Goal: Transaction & Acquisition: Purchase product/service

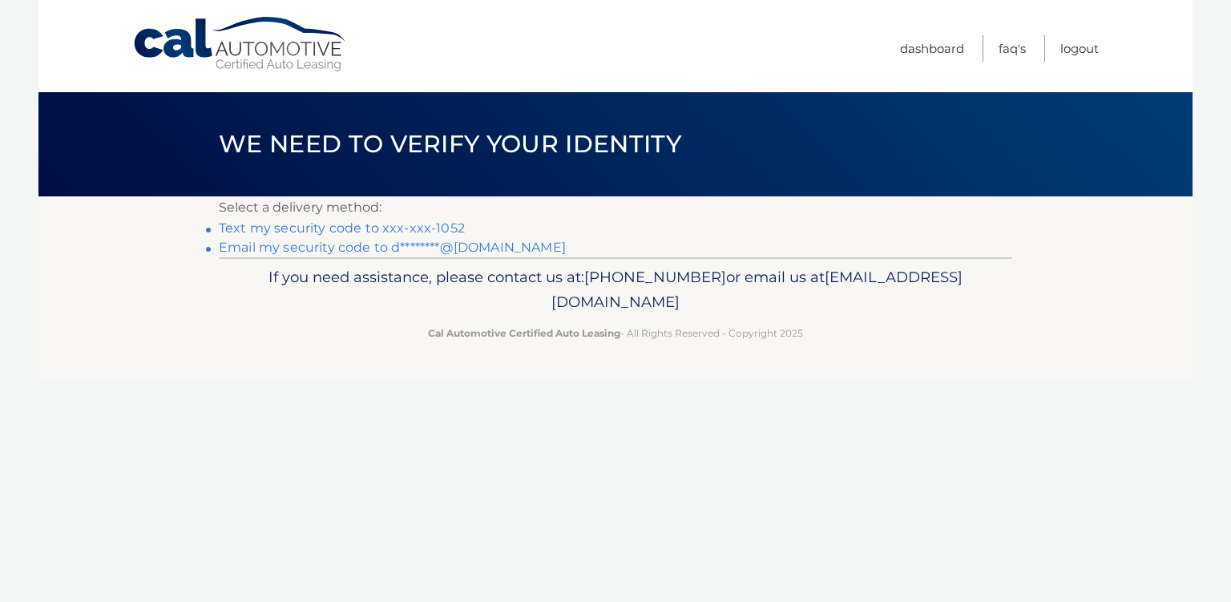
click at [446, 220] on link "Text my security code to xxx-xxx-1052" at bounding box center [342, 227] width 246 height 15
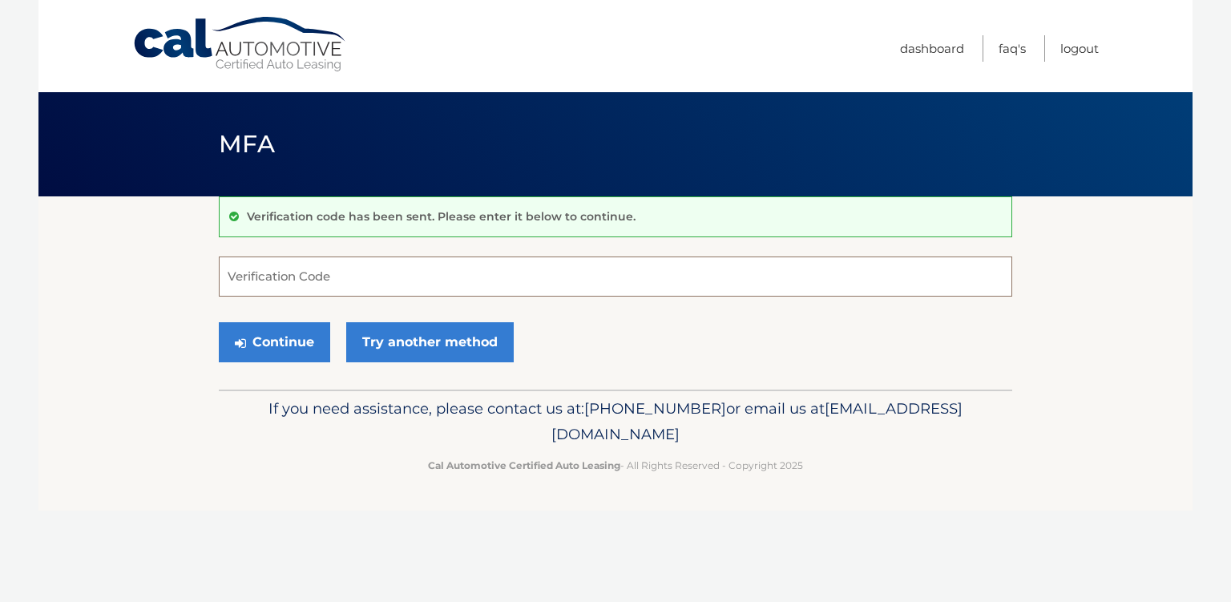
click at [368, 277] on input "Verification Code" at bounding box center [615, 276] width 793 height 40
click at [350, 273] on input "Verification Code" at bounding box center [615, 276] width 793 height 40
type input "027313"
click at [273, 336] on button "Continue" at bounding box center [274, 342] width 111 height 40
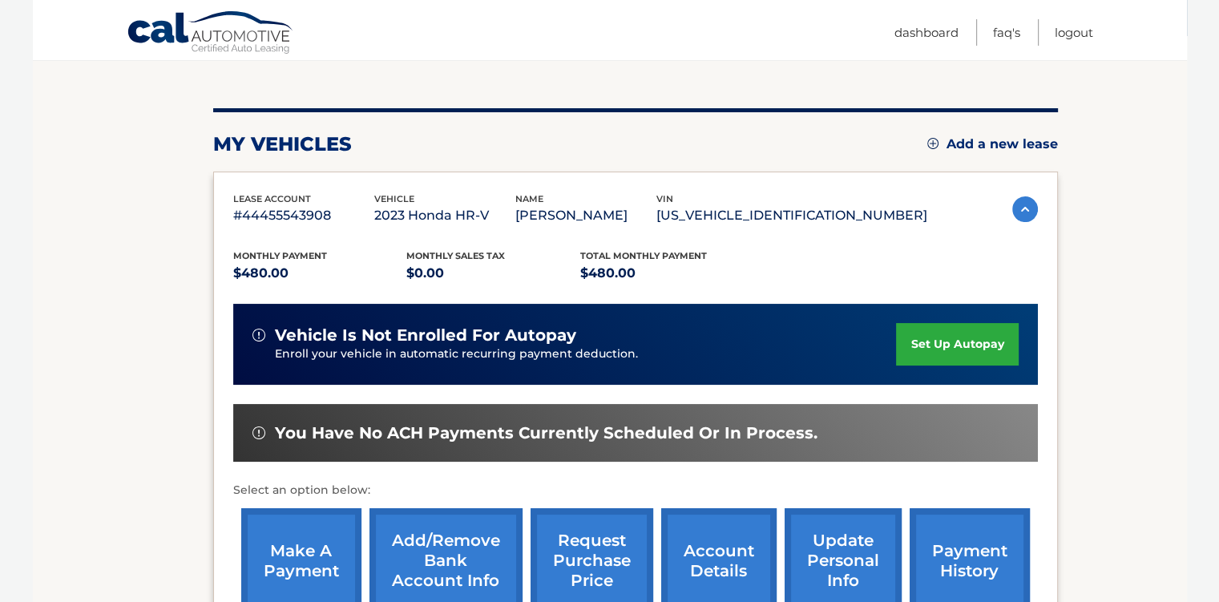
scroll to position [321, 0]
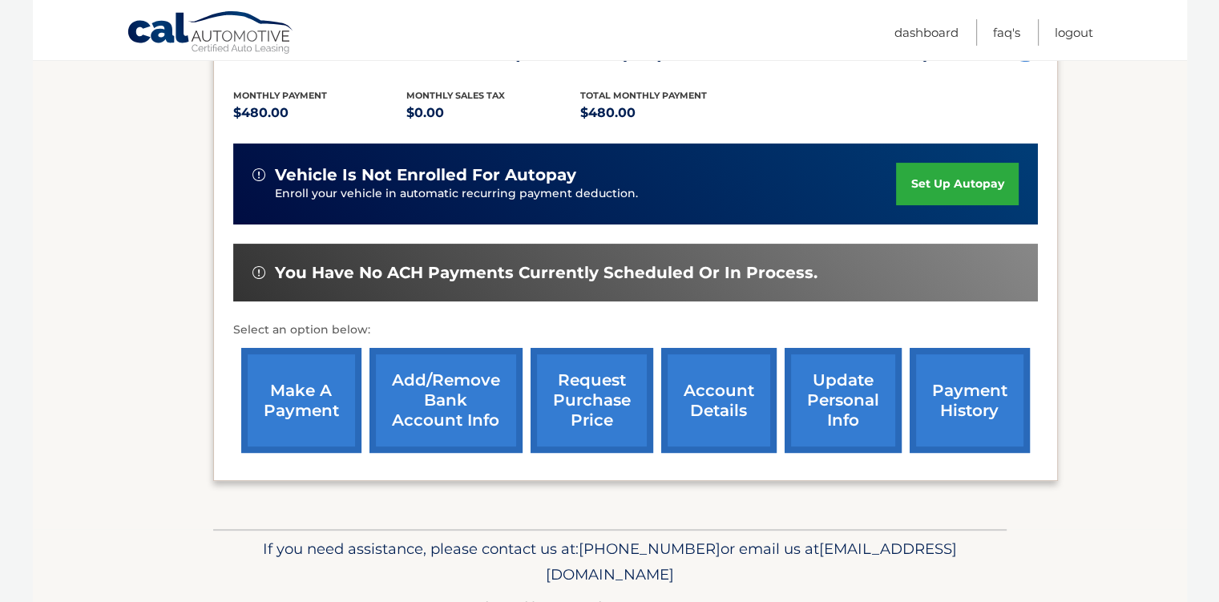
click at [277, 396] on link "make a payment" at bounding box center [301, 400] width 120 height 105
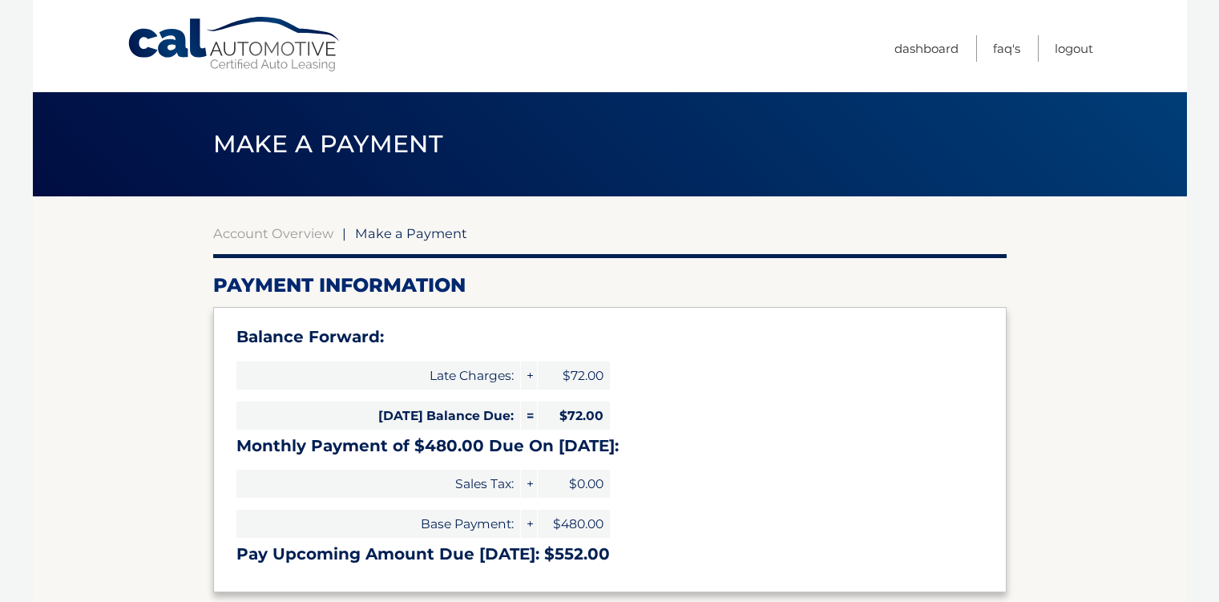
select select "NzI0YWM4MTgtY2U4Zi00YjNhLTkxNmEtY2JkM2U5NmY5MDRl"
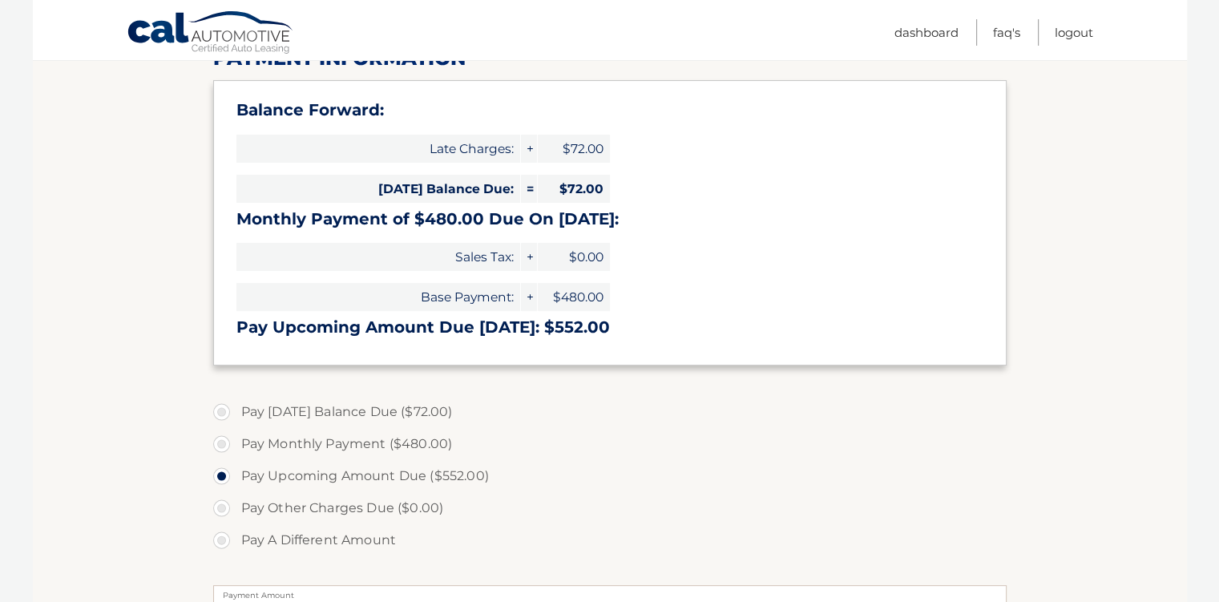
scroll to position [321, 0]
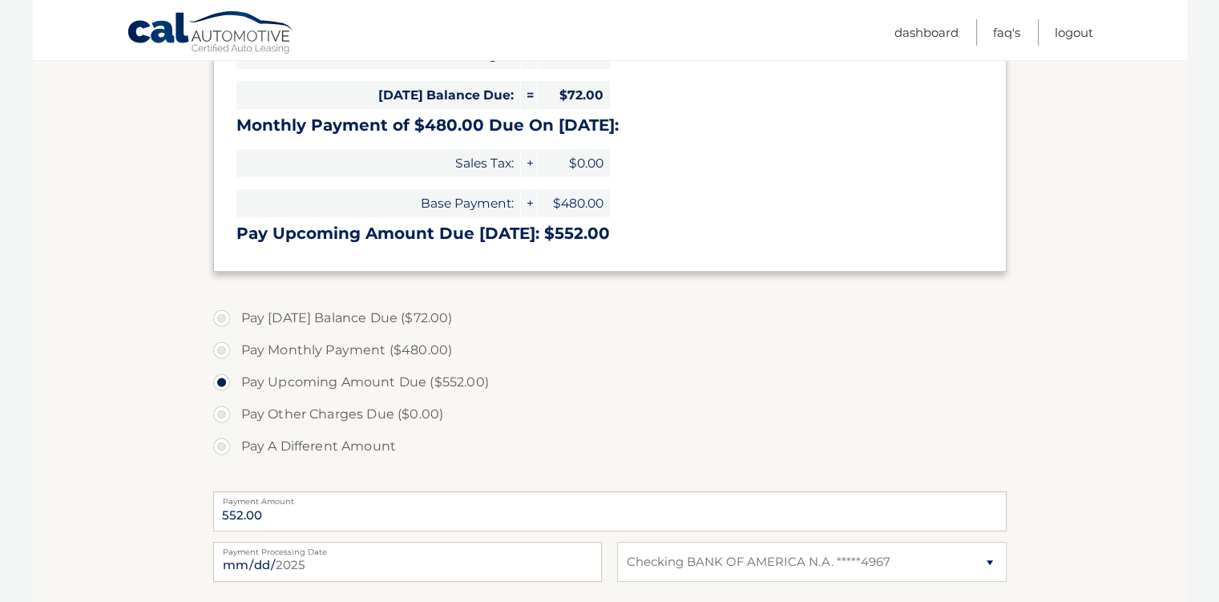
click at [216, 348] on label "Pay Monthly Payment ($480.00)" at bounding box center [609, 350] width 793 height 32
click at [220, 348] on input "Pay Monthly Payment ($480.00)" at bounding box center [228, 347] width 16 height 26
radio input "true"
type input "480.00"
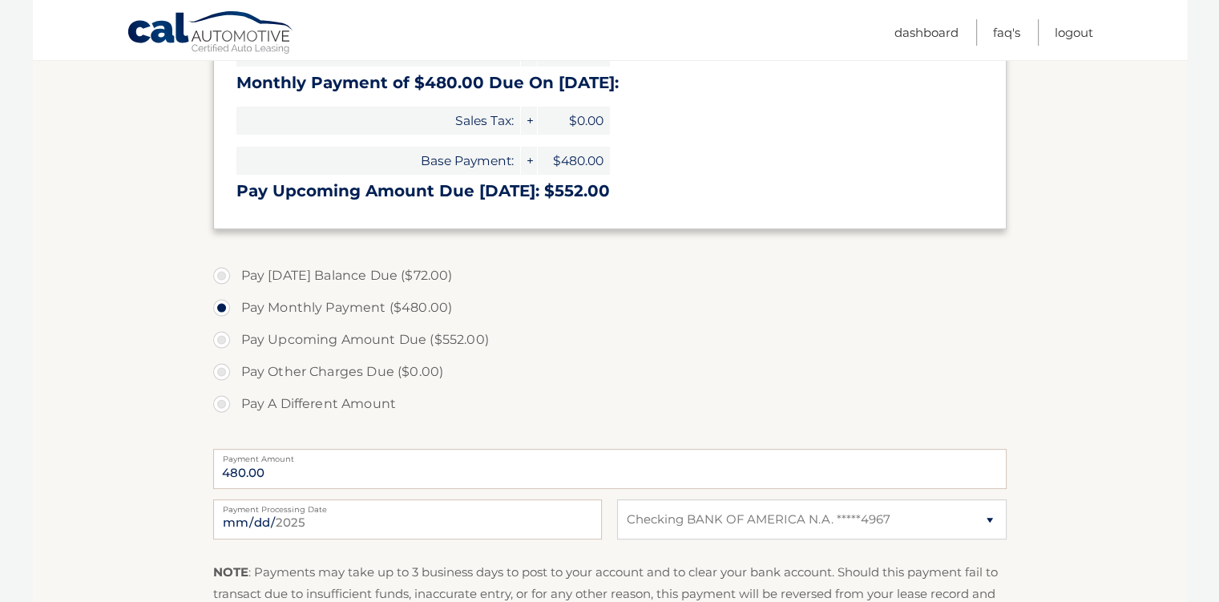
scroll to position [401, 0]
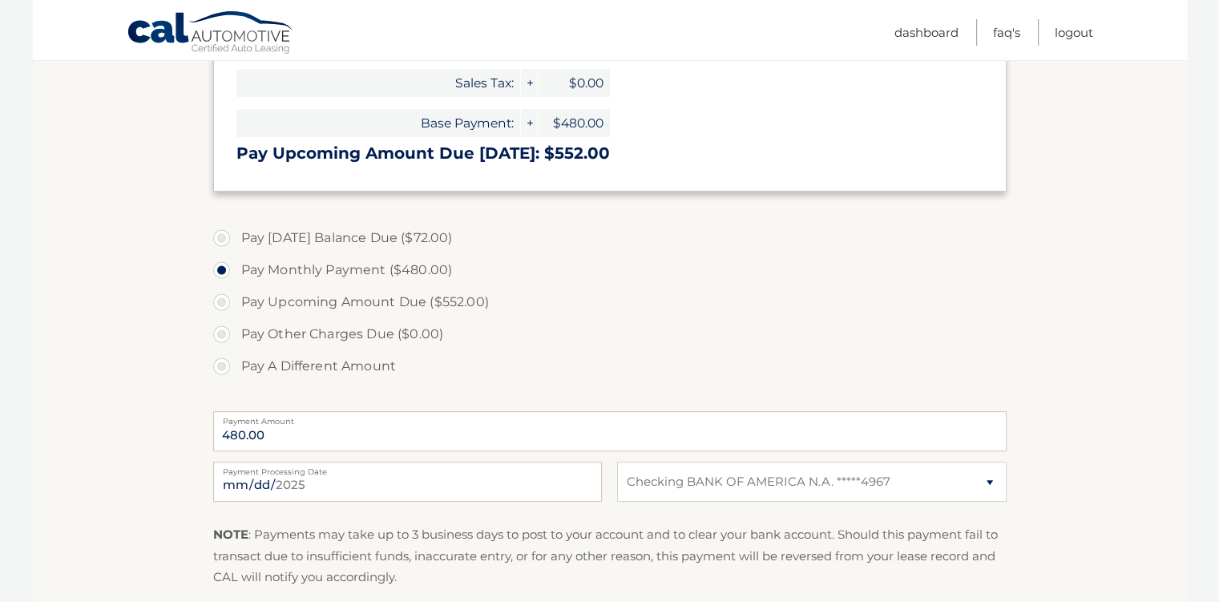
click at [465, 471] on label "Payment Processing Date" at bounding box center [407, 468] width 389 height 13
click at [465, 471] on input "2025-08-12" at bounding box center [407, 482] width 389 height 40
click at [545, 483] on input "2025-08-12" at bounding box center [407, 482] width 389 height 40
type input "2025-08-16"
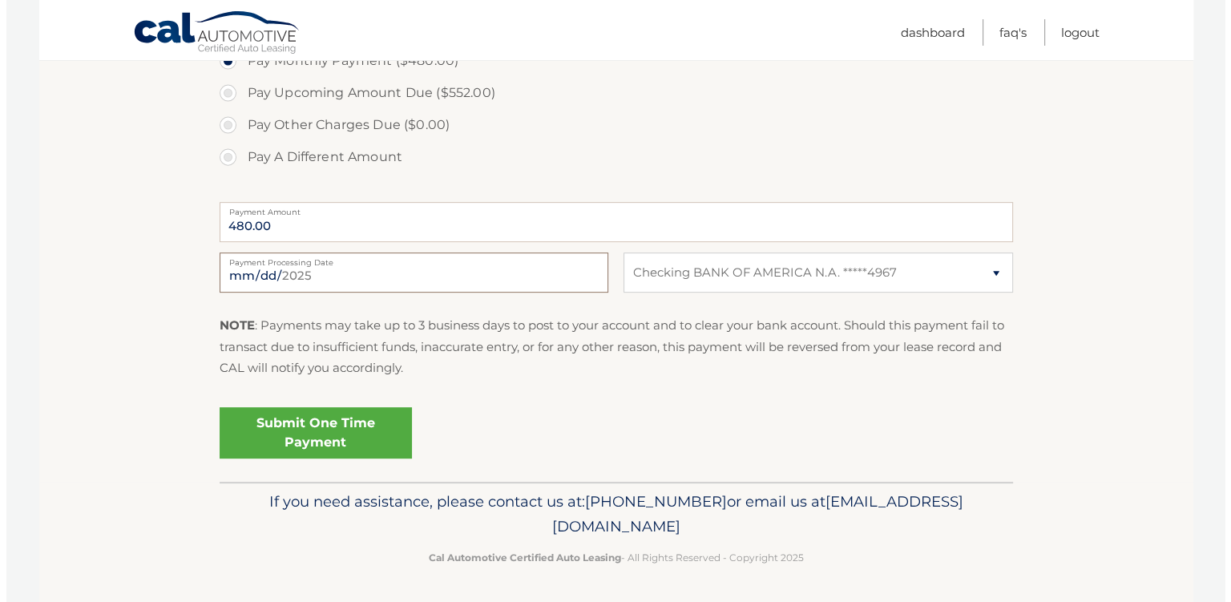
scroll to position [530, 0]
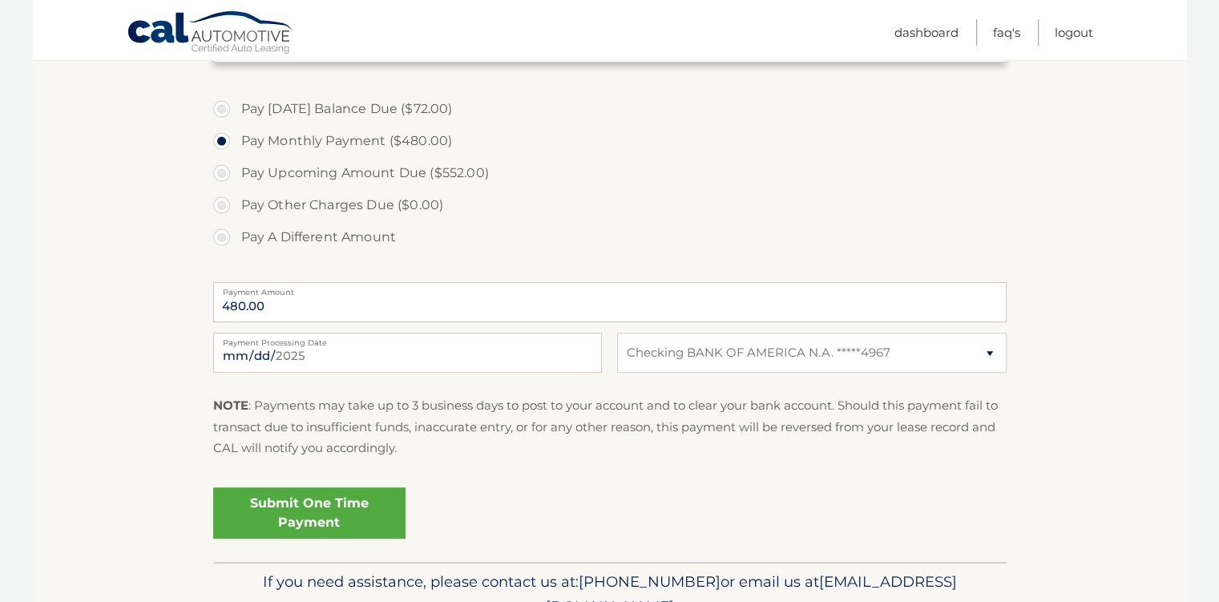
click at [296, 505] on link "Submit One Time Payment" at bounding box center [309, 512] width 192 height 51
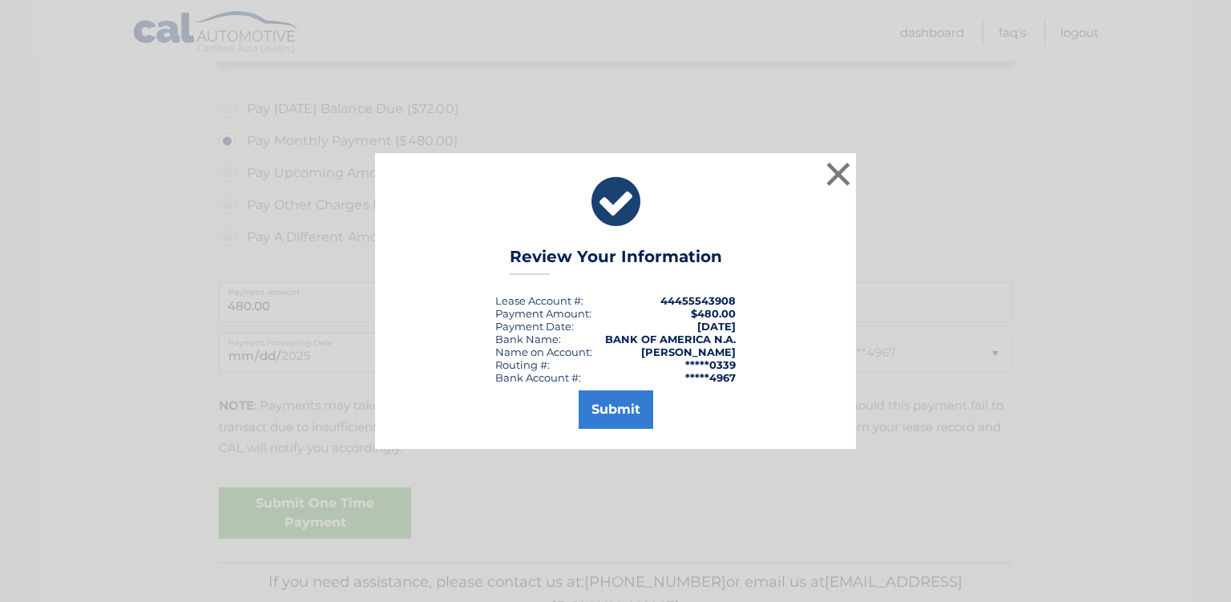
scroll to position [531, 0]
click at [615, 402] on button "Submit" at bounding box center [616, 409] width 75 height 38
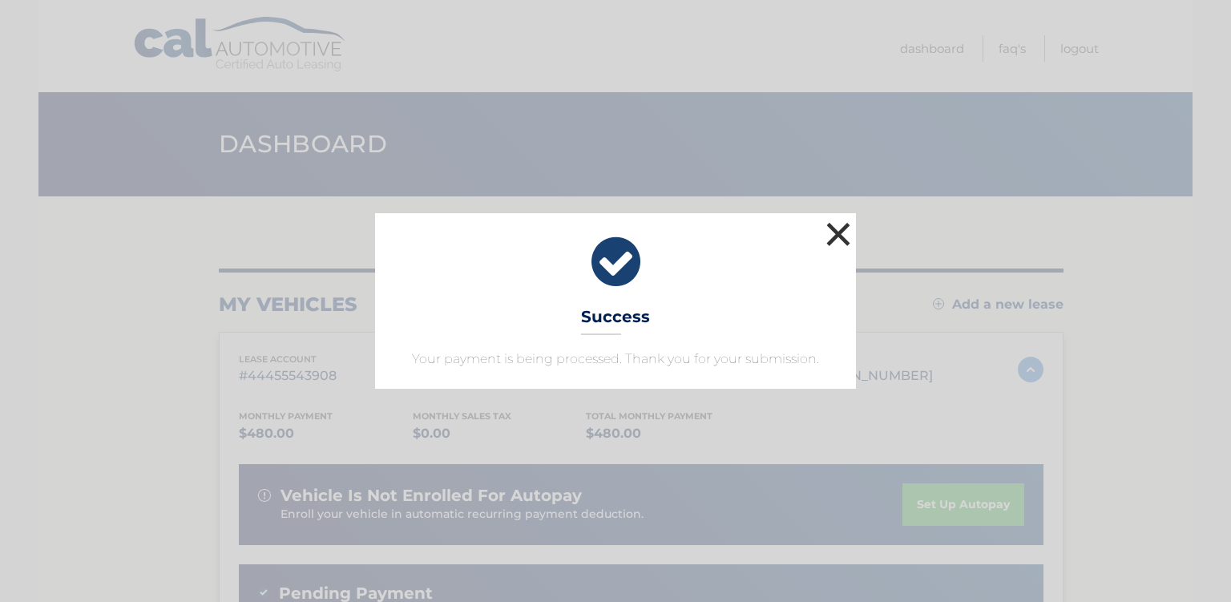
click at [837, 231] on button "×" at bounding box center [838, 234] width 32 height 32
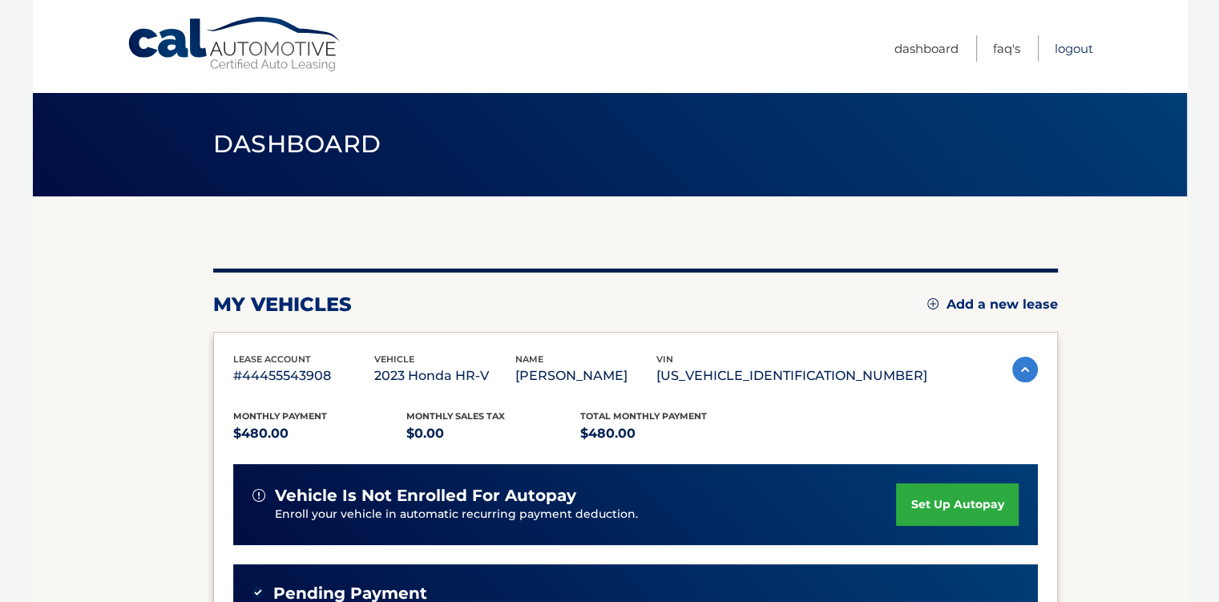
click at [1078, 42] on link "Logout" at bounding box center [1074, 48] width 38 height 26
click at [1064, 44] on link "Logout" at bounding box center [1074, 48] width 38 height 26
